Goal: Information Seeking & Learning: Learn about a topic

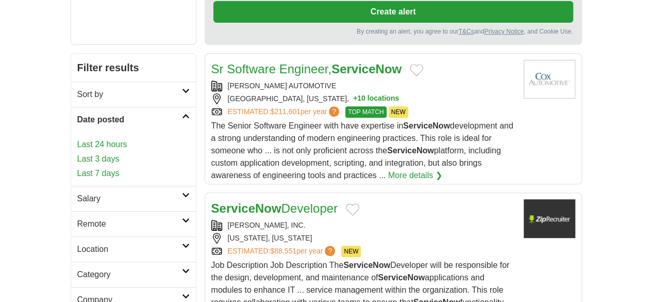
scroll to position [155, 0]
click at [77, 138] on link "Last 24 hours" at bounding box center [133, 144] width 112 height 12
click at [182, 218] on icon at bounding box center [186, 220] width 8 height 5
click at [77, 244] on link "Remote jobs" at bounding box center [100, 248] width 46 height 9
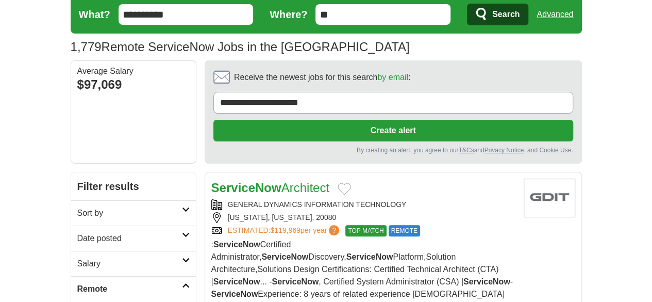
scroll to position [52, 0]
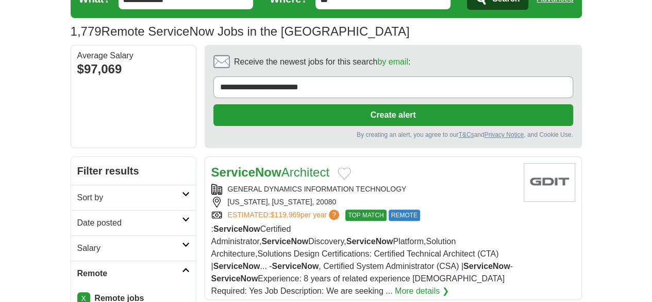
click at [182, 217] on icon at bounding box center [186, 219] width 8 height 5
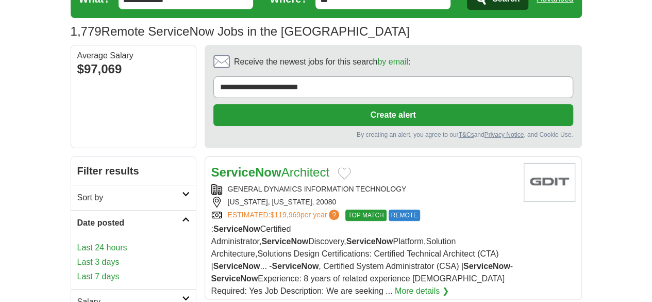
click at [77, 241] on link "Last 24 hours" at bounding box center [133, 247] width 112 height 12
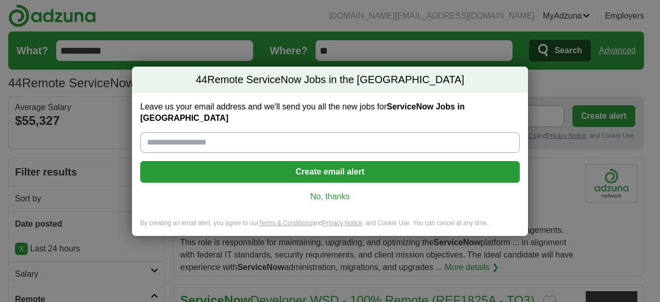
click at [319, 191] on link "No, thanks" at bounding box center [330, 196] width 363 height 11
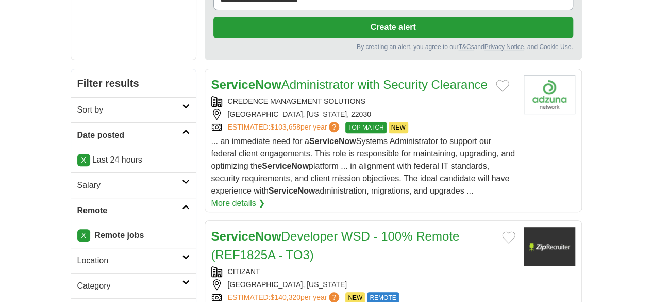
scroll to position [155, 0]
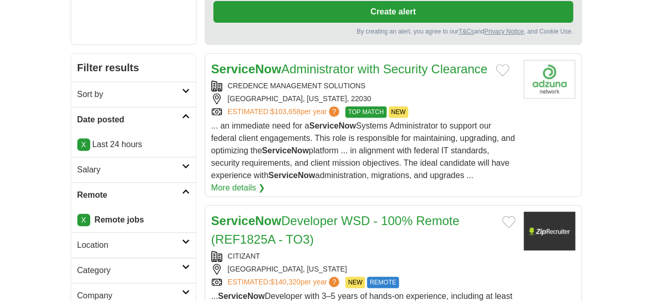
click at [266, 264] on div "CHANTILLY, VIRGINIA" at bounding box center [363, 269] width 304 height 11
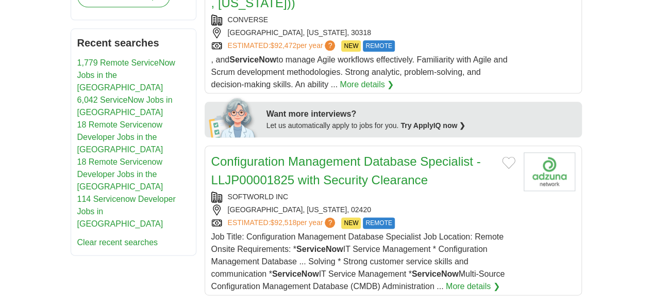
scroll to position [619, 0]
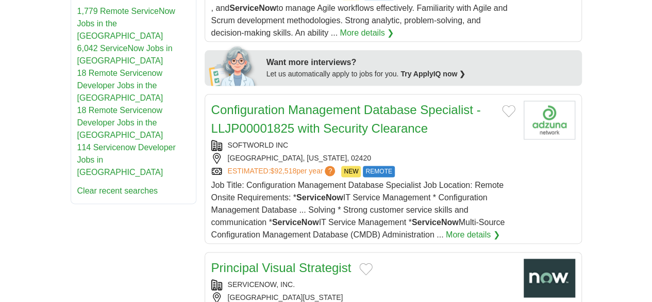
click at [396, 279] on div "SERVICENOW, INC." at bounding box center [363, 284] width 304 height 11
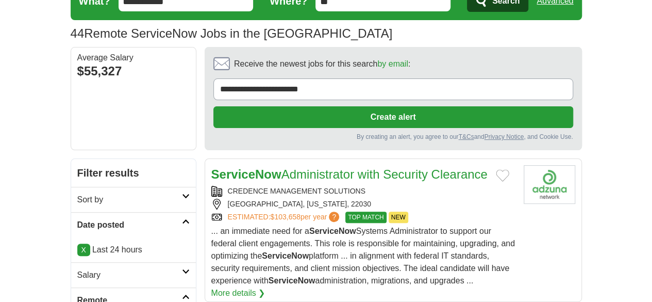
scroll to position [0, 0]
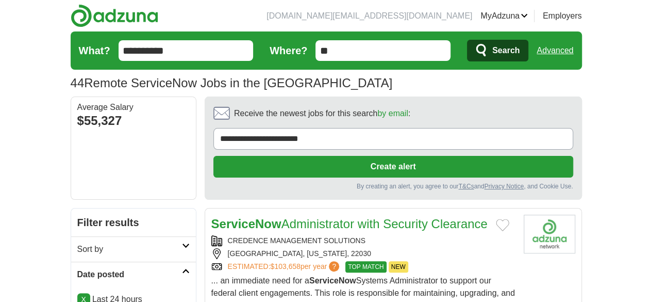
click at [168, 51] on input "**********" at bounding box center [186, 50] width 135 height 21
type input "**********"
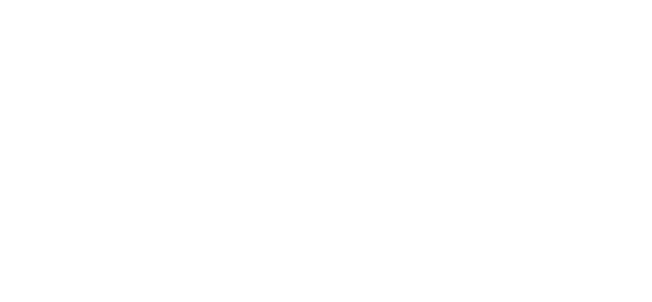
scroll to position [2159, 0]
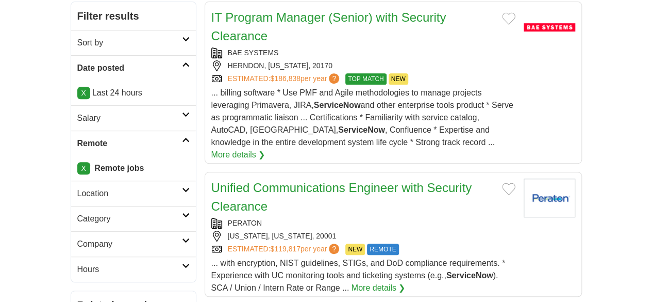
scroll to position [258, 0]
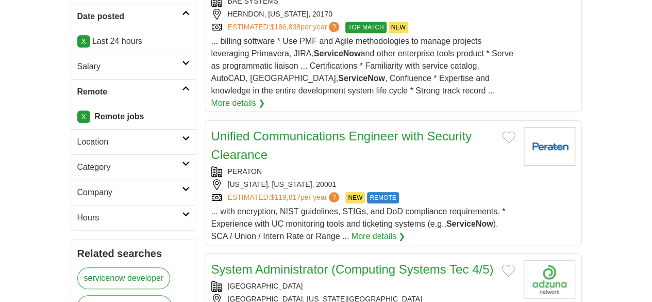
click at [395, 293] on div "LOS ALAMOS, NEW MEXICO, 87544" at bounding box center [363, 298] width 304 height 11
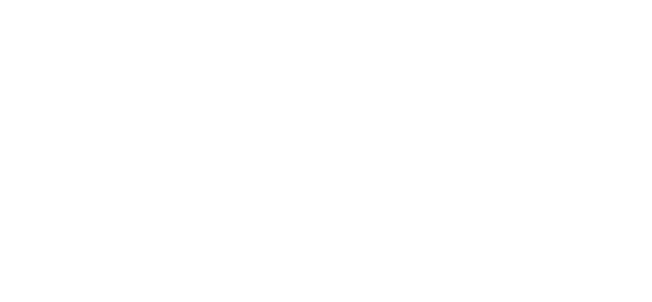
scroll to position [1754, 0]
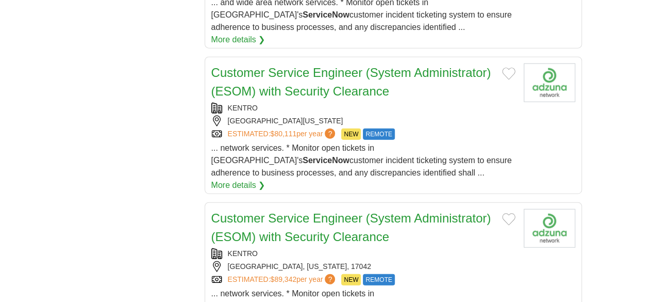
scroll to position [1238, 0]
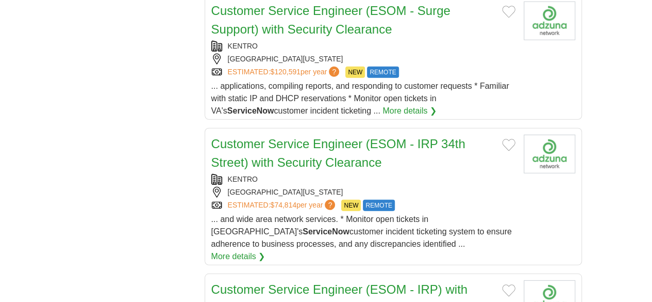
scroll to position [1392, 0]
